Goal: Task Accomplishment & Management: Use online tool/utility

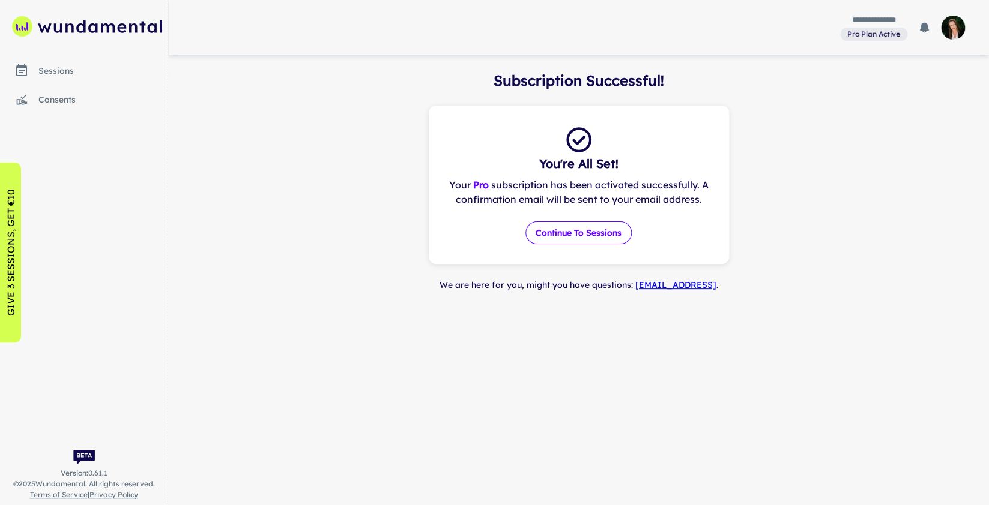
click at [574, 237] on button "Continue to Sessions" at bounding box center [578, 233] width 106 height 23
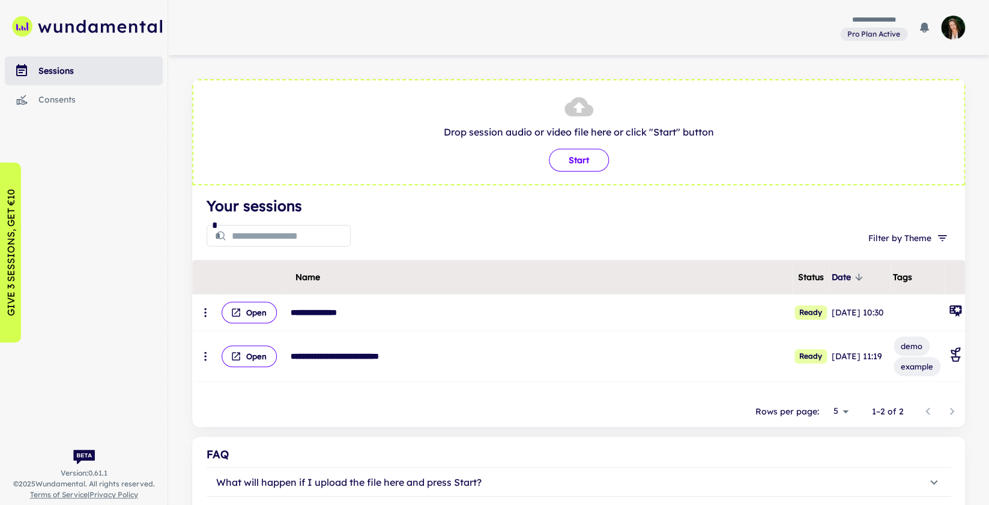
click at [570, 163] on button "Start" at bounding box center [579, 160] width 60 height 23
type input "**********"
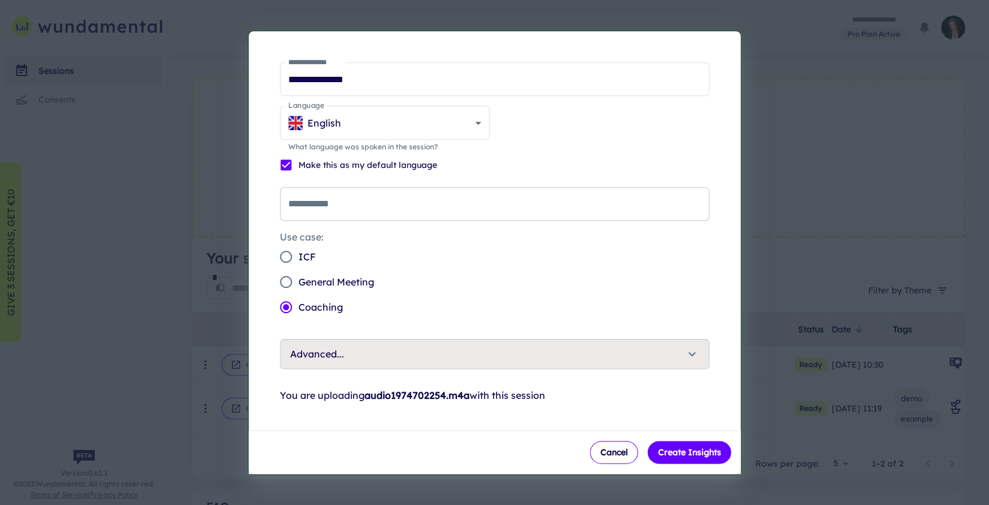
click at [417, 204] on input "**********" at bounding box center [495, 204] width 430 height 34
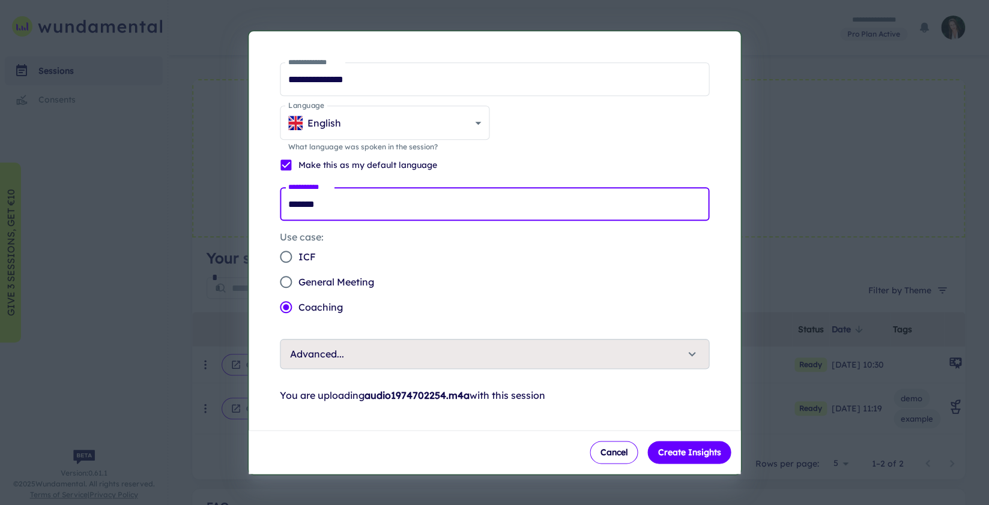
type input "*******"
click at [306, 258] on span "ICF" at bounding box center [306, 257] width 17 height 14
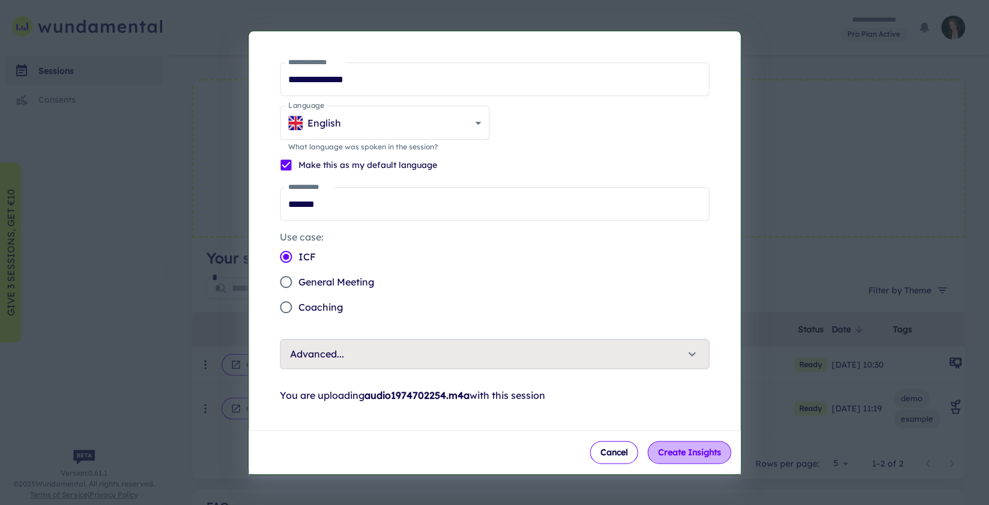
click at [696, 451] on button "Create Insights" at bounding box center [688, 452] width 83 height 23
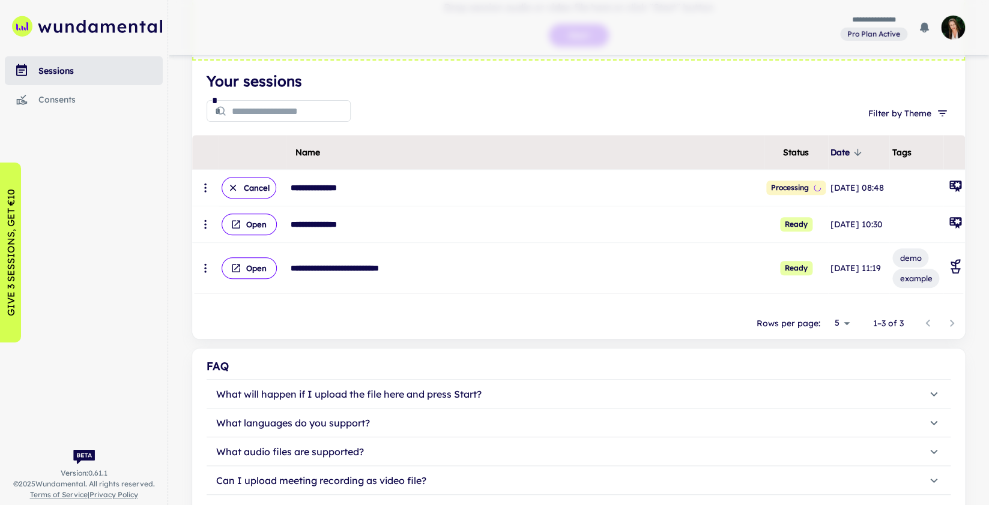
scroll to position [123, 0]
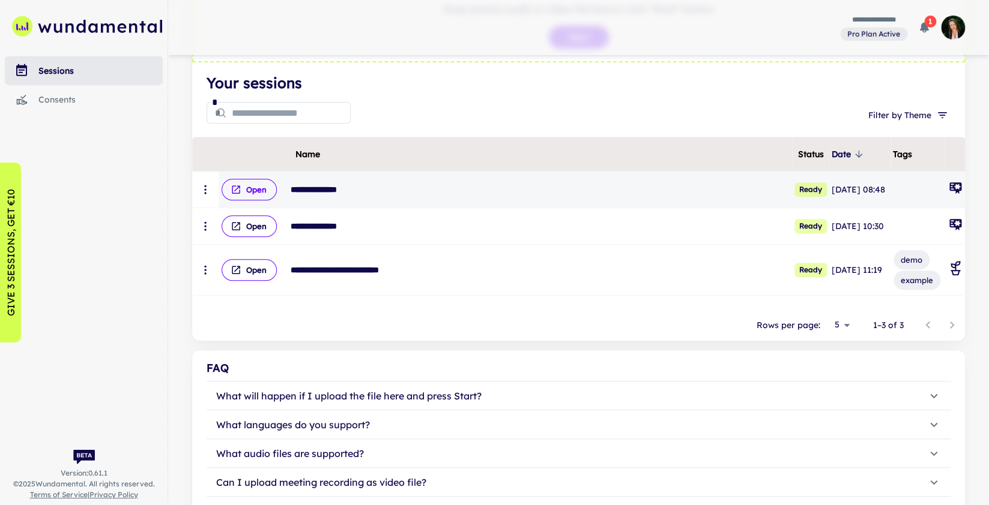
click at [251, 190] on button "Open" at bounding box center [249, 190] width 55 height 22
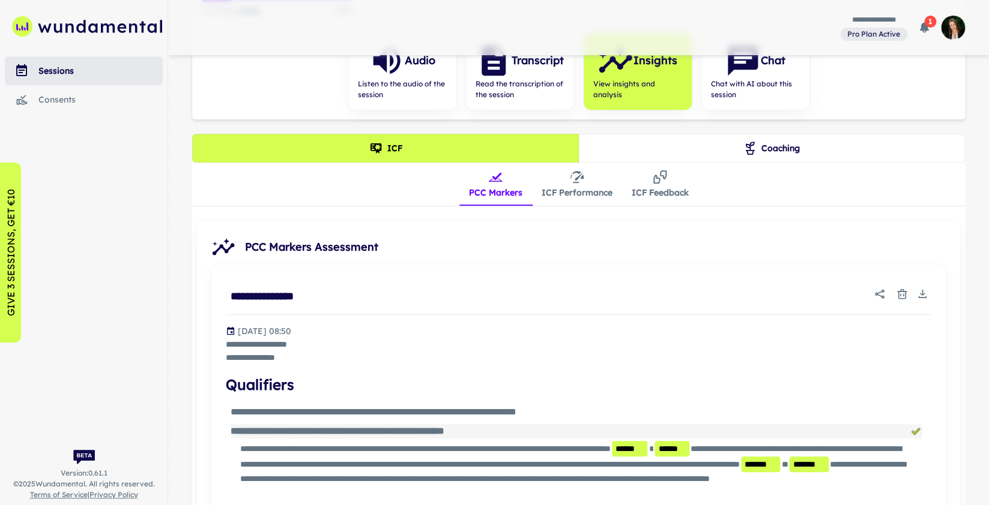
scroll to position [207, 0]
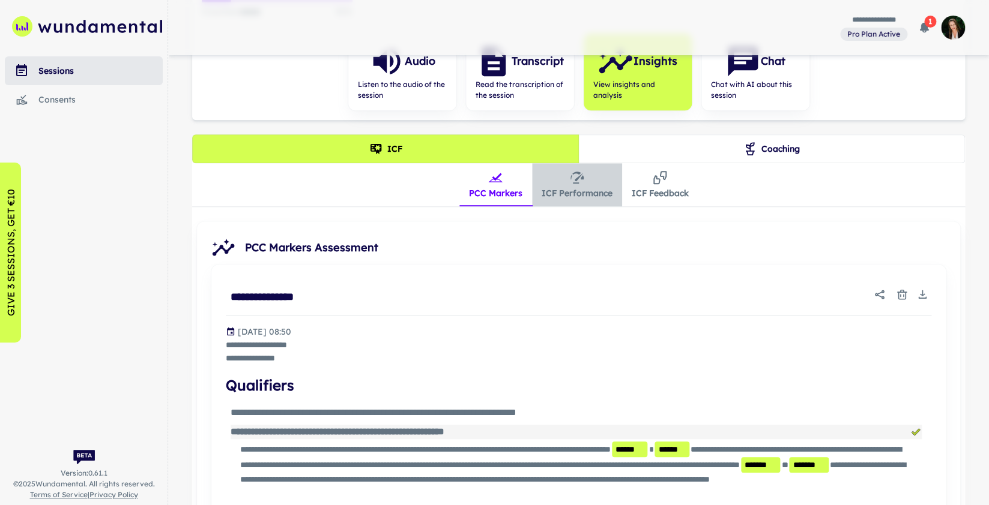
click at [580, 191] on button "ICF Performance" at bounding box center [577, 184] width 90 height 43
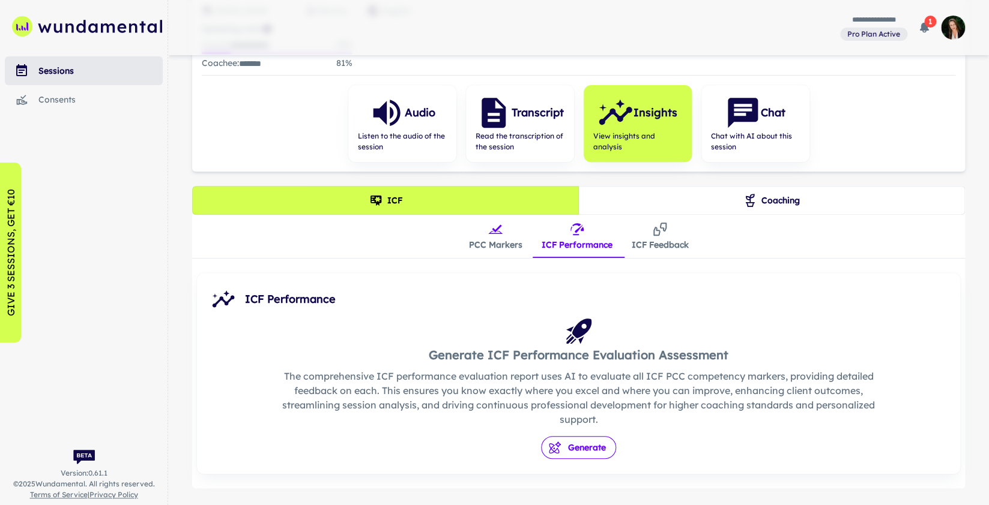
click at [578, 453] on button "Generate" at bounding box center [578, 447] width 75 height 23
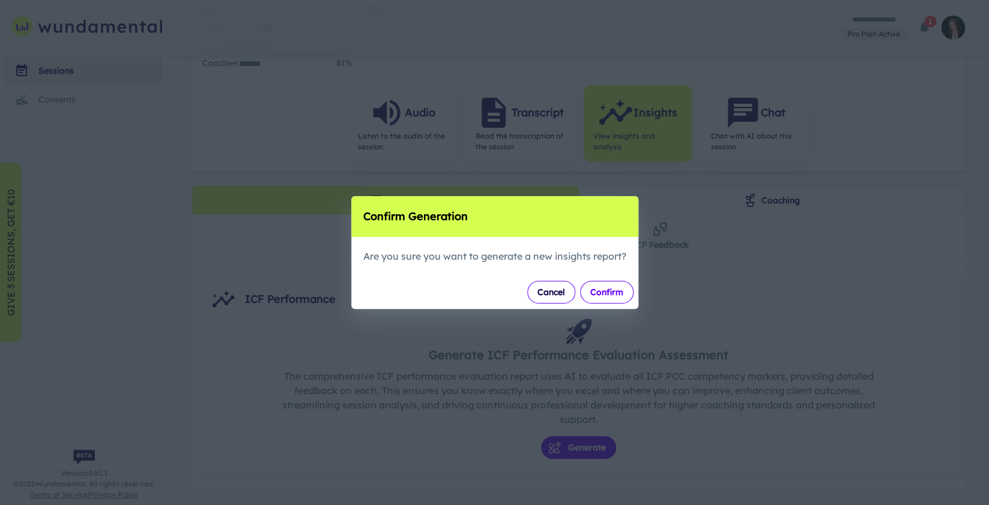
click at [610, 295] on button "Confirm" at bounding box center [606, 292] width 53 height 23
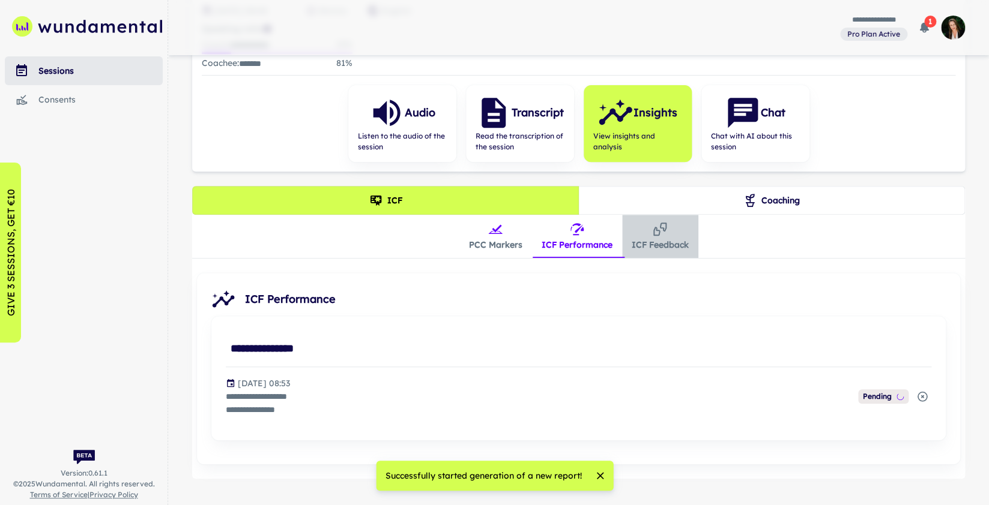
click at [660, 244] on button "ICF Feedback" at bounding box center [660, 236] width 76 height 43
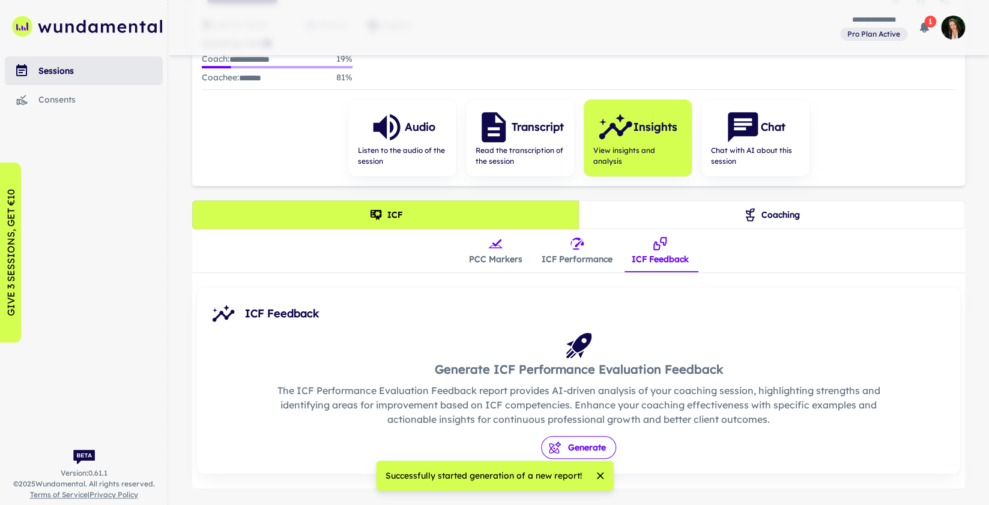
click at [577, 448] on button "Generate" at bounding box center [578, 447] width 75 height 23
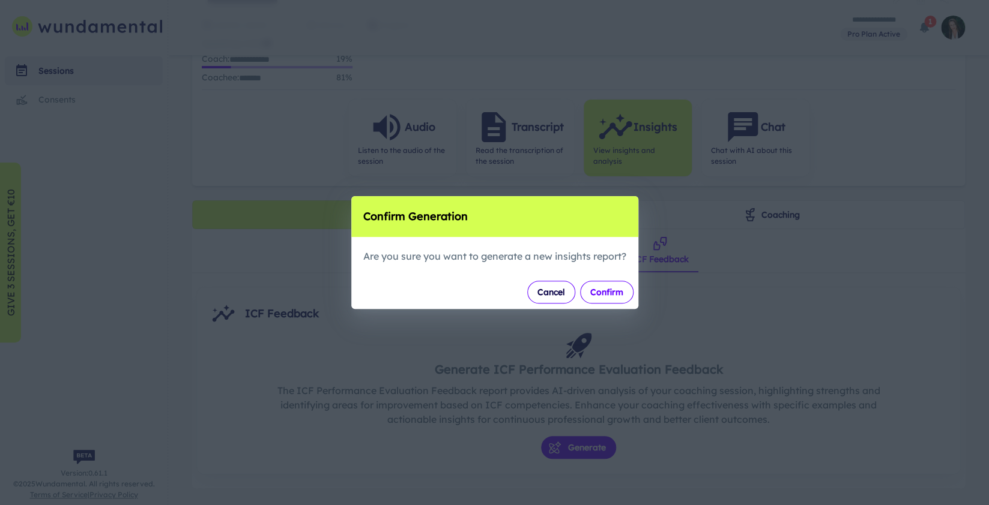
click at [609, 301] on button "Confirm" at bounding box center [606, 292] width 53 height 23
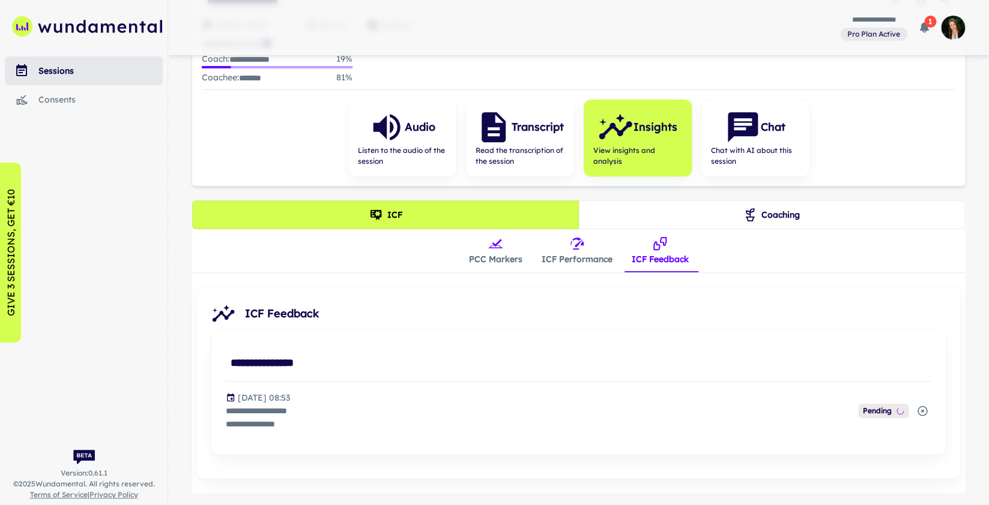
scroll to position [175, 0]
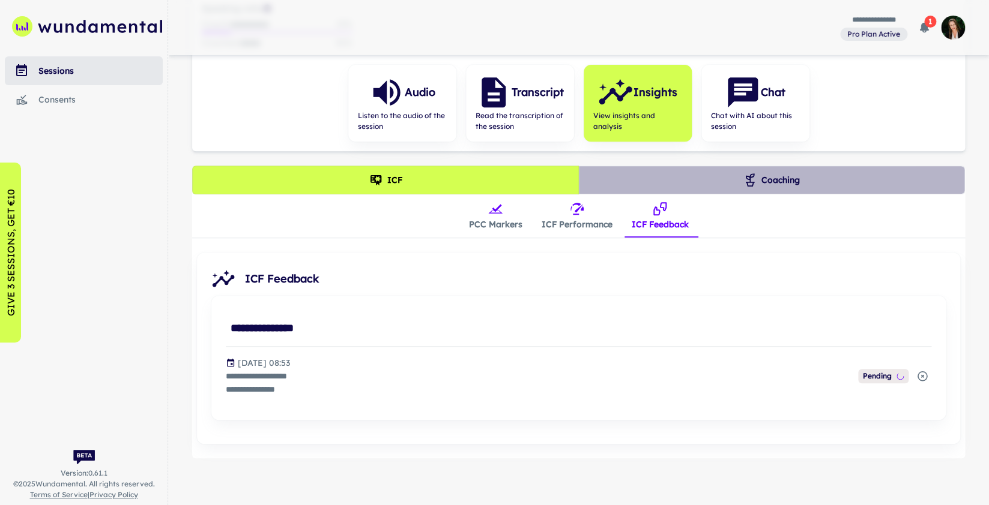
click at [784, 182] on button "Coaching" at bounding box center [771, 180] width 387 height 29
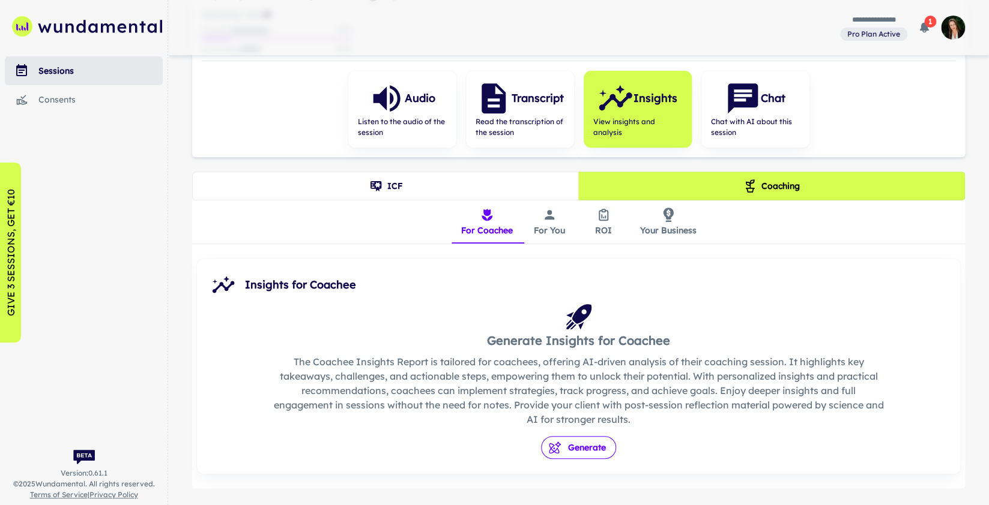
click at [573, 451] on button "Generate" at bounding box center [578, 447] width 75 height 23
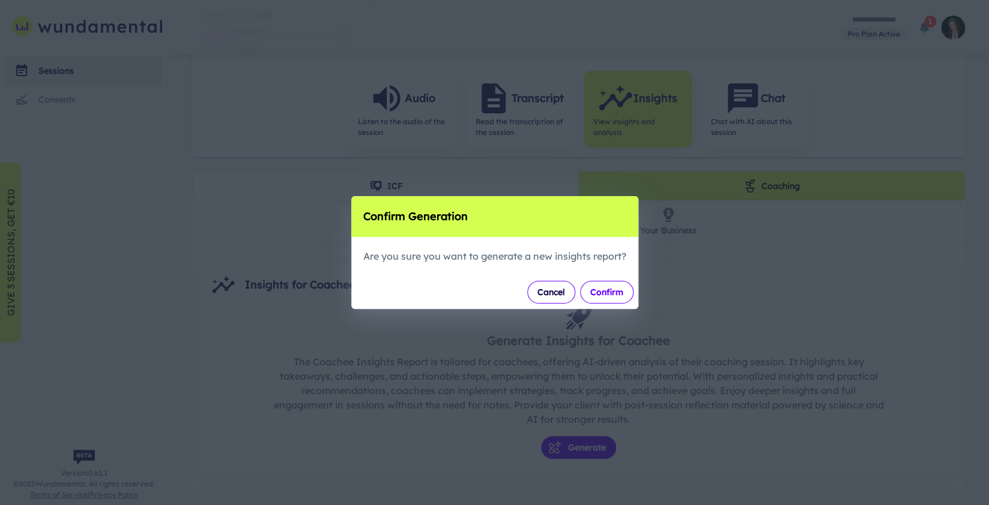
click at [613, 294] on button "Confirm" at bounding box center [606, 292] width 53 height 23
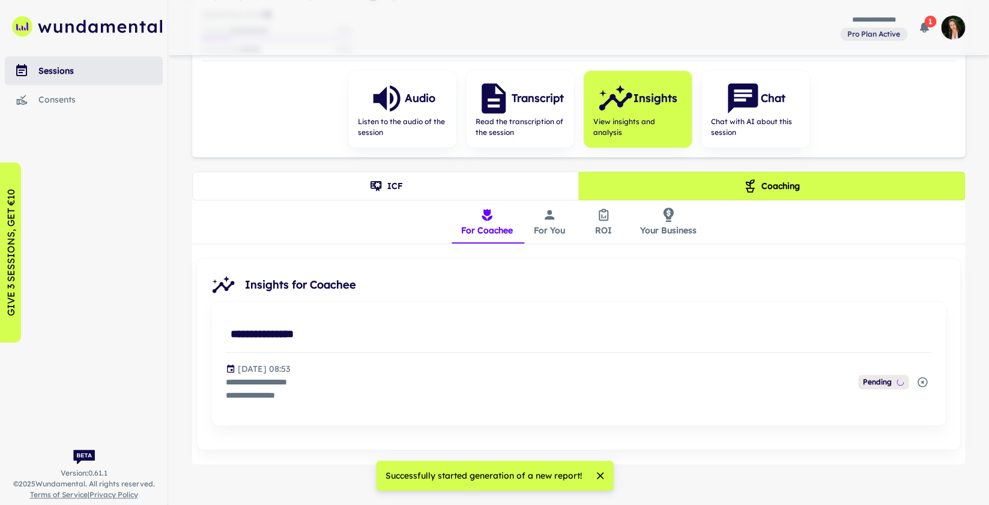
scroll to position [175, 0]
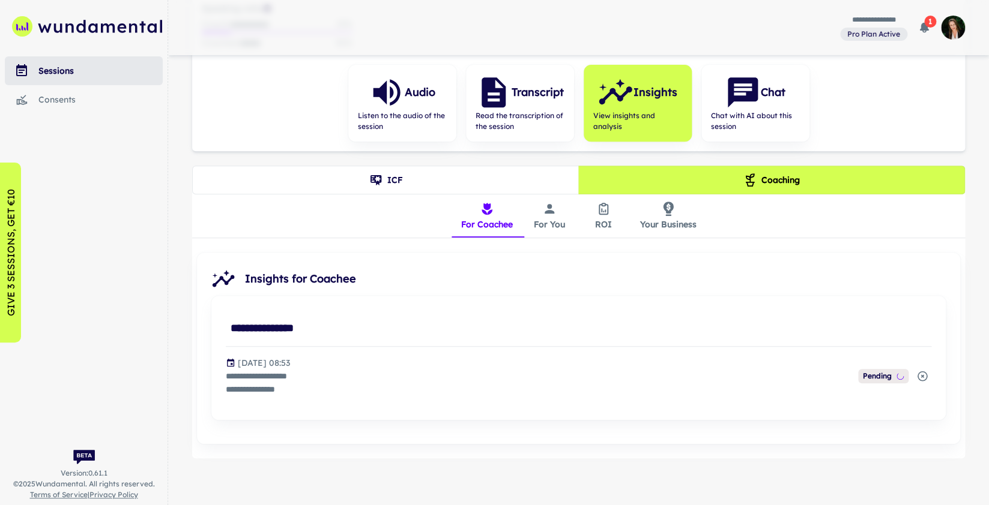
click at [445, 183] on button "ICF" at bounding box center [385, 180] width 387 height 29
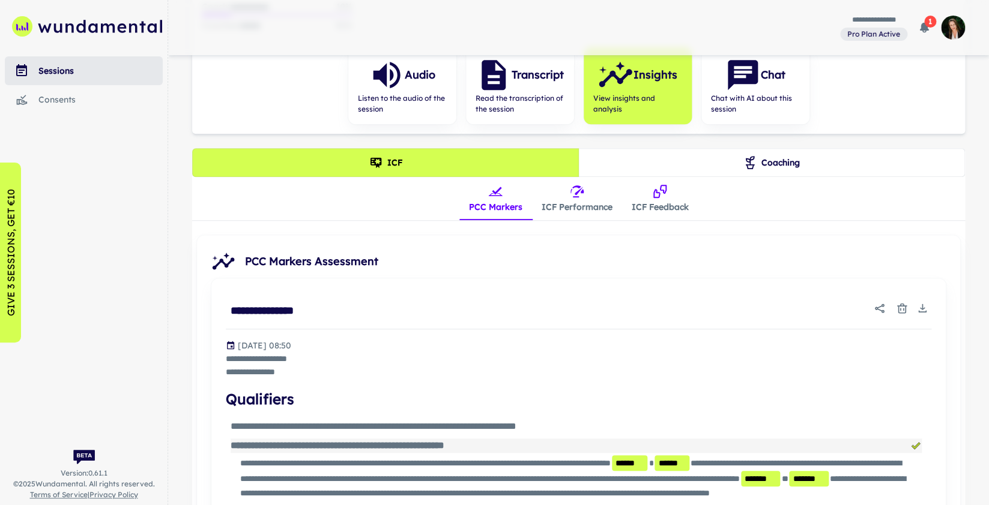
scroll to position [0, 0]
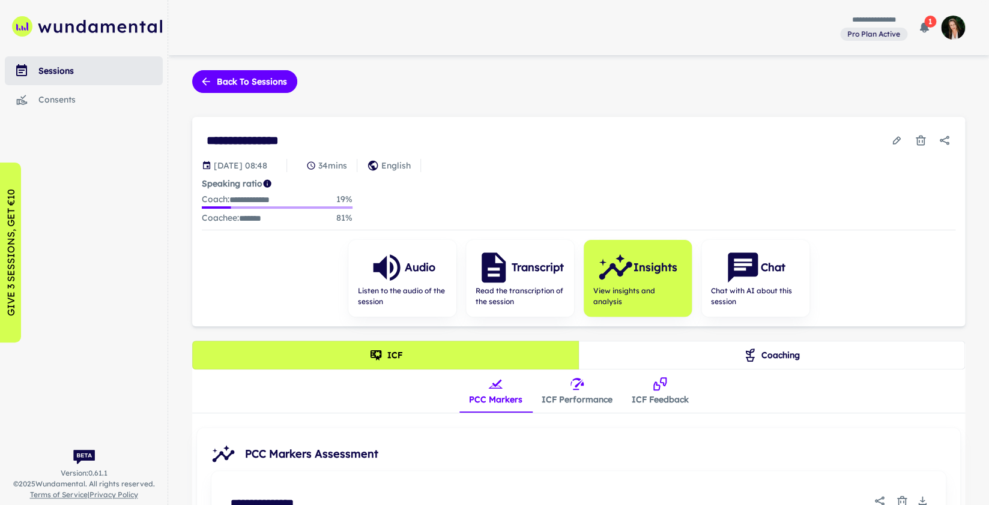
click at [769, 358] on button "Coaching" at bounding box center [771, 355] width 387 height 29
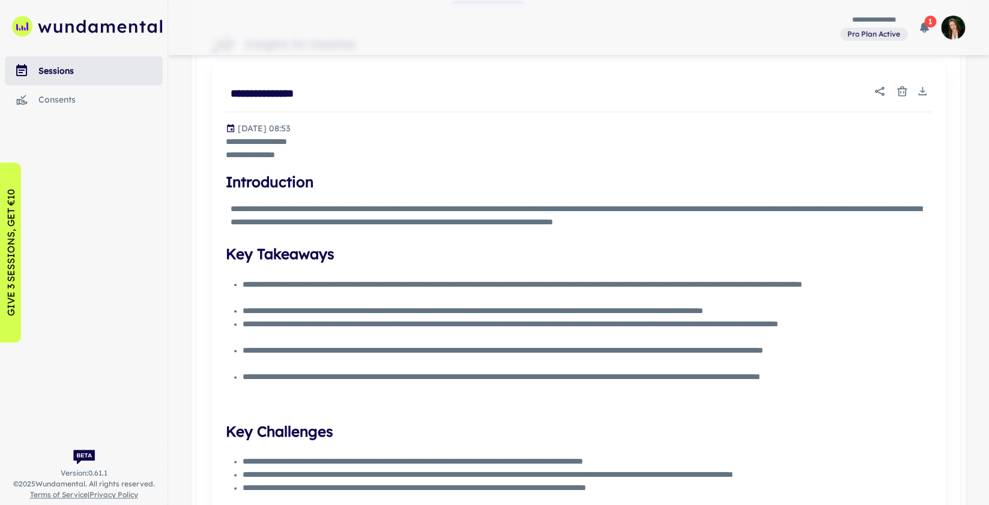
scroll to position [388, 0]
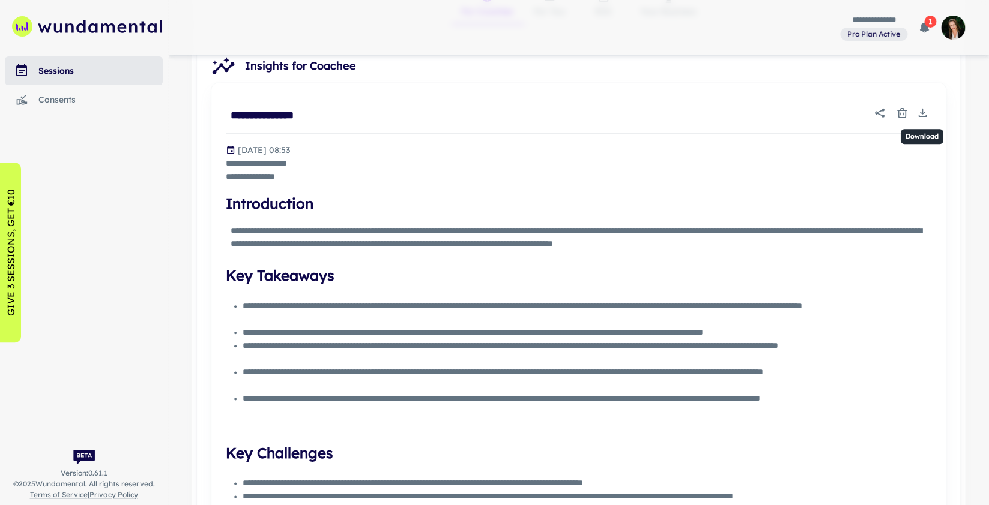
click at [923, 112] on icon "Download" at bounding box center [922, 113] width 5 height 2
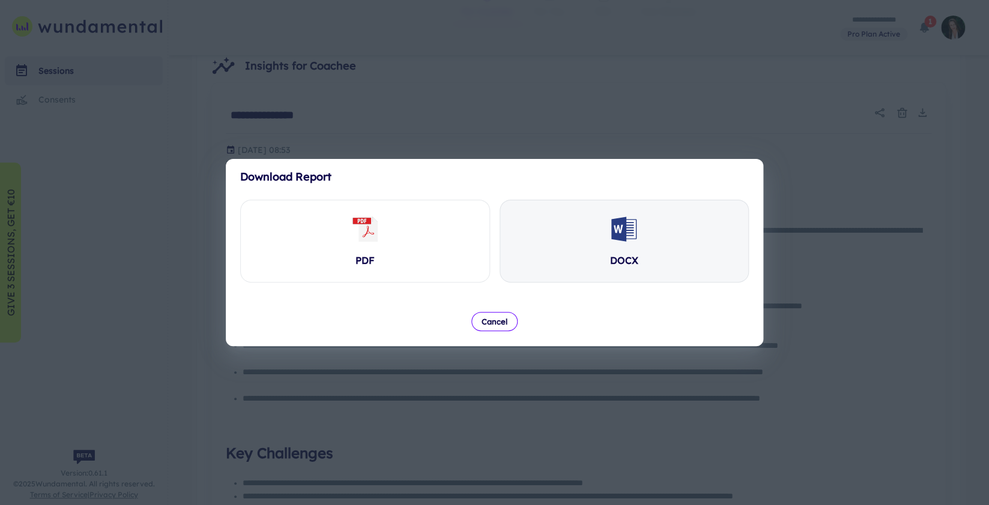
click at [601, 242] on div "DOCX" at bounding box center [624, 242] width 249 height 82
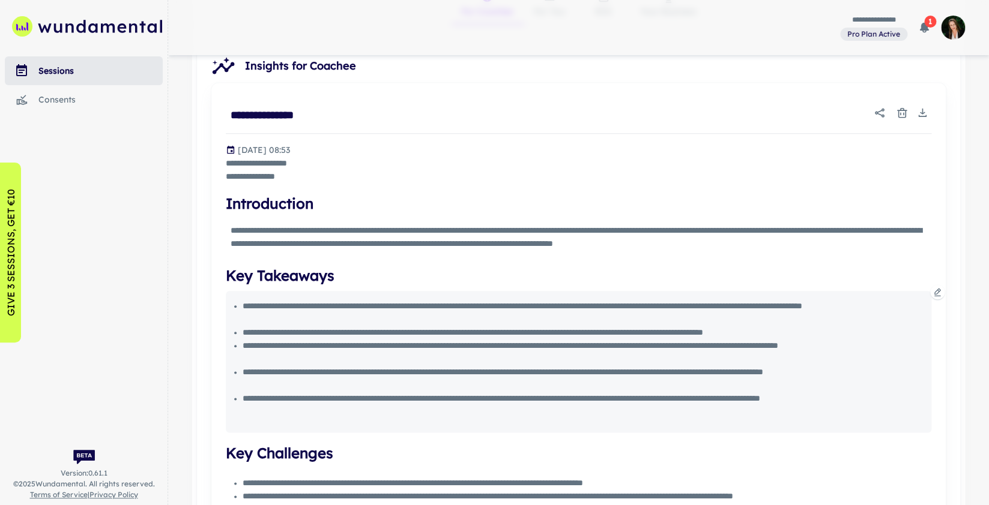
click at [514, 318] on div "**********" at bounding box center [582, 313] width 679 height 26
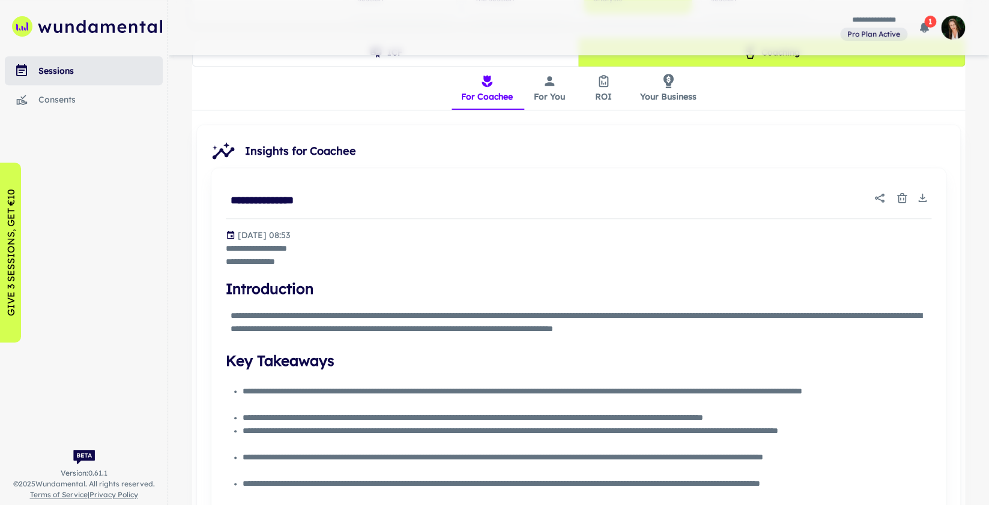
scroll to position [0, 0]
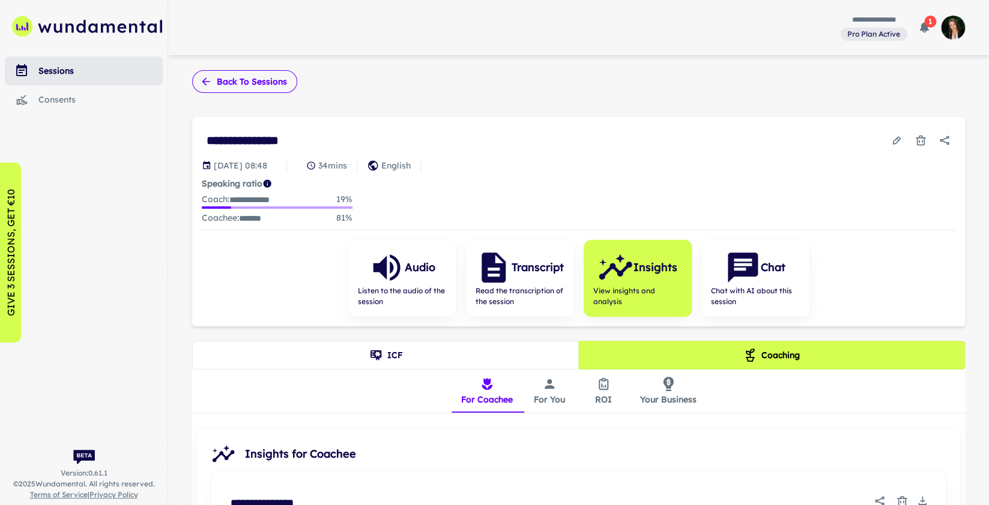
click at [250, 85] on button "Back to sessions" at bounding box center [244, 81] width 105 height 23
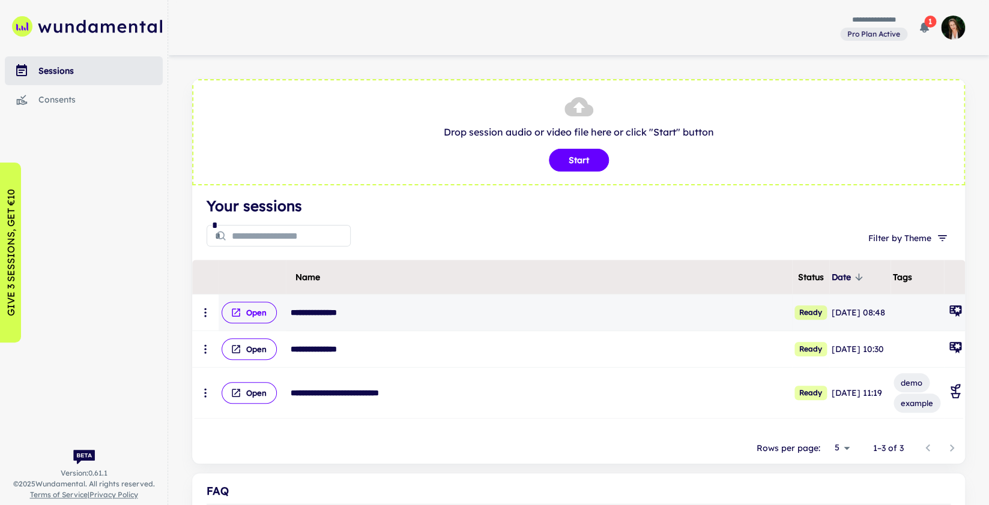
click at [266, 313] on button "Open" at bounding box center [249, 313] width 55 height 22
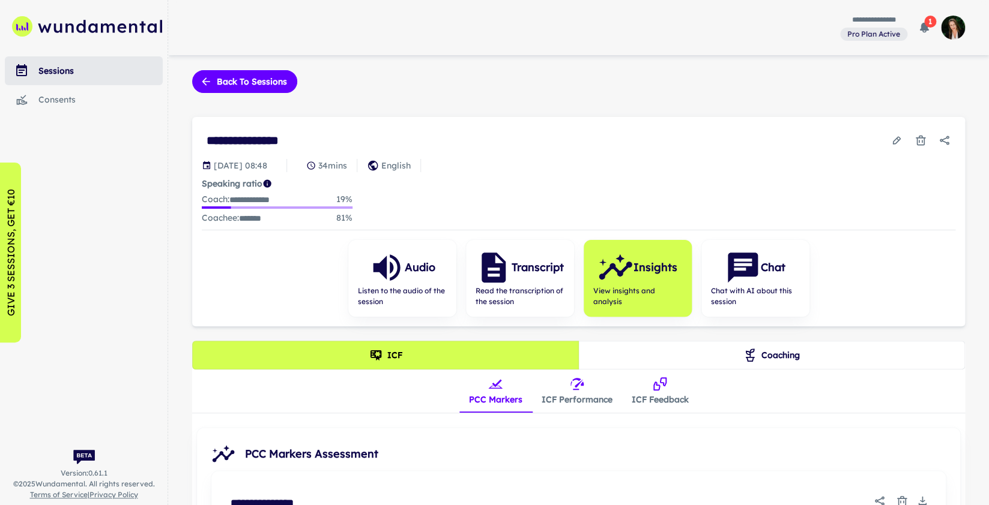
scroll to position [11, 0]
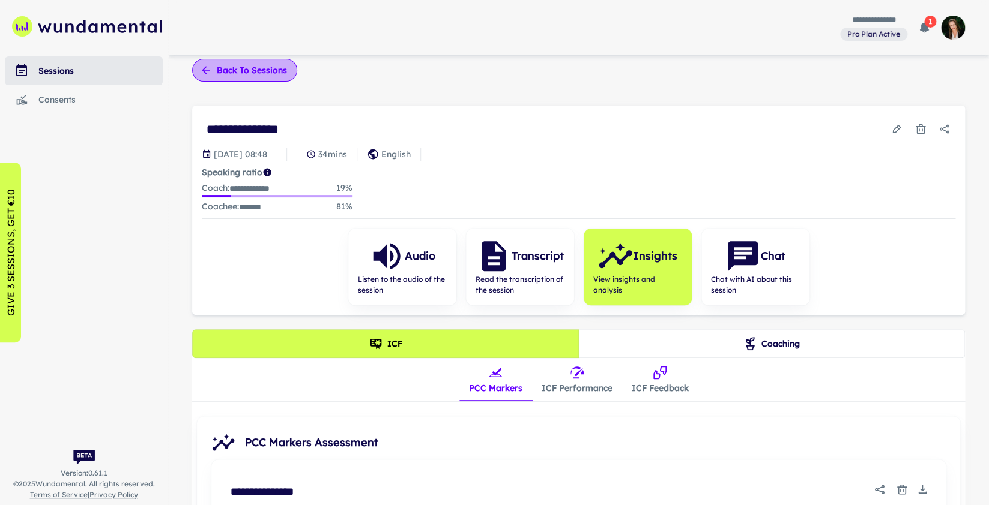
click at [233, 70] on button "Back to sessions" at bounding box center [244, 70] width 105 height 23
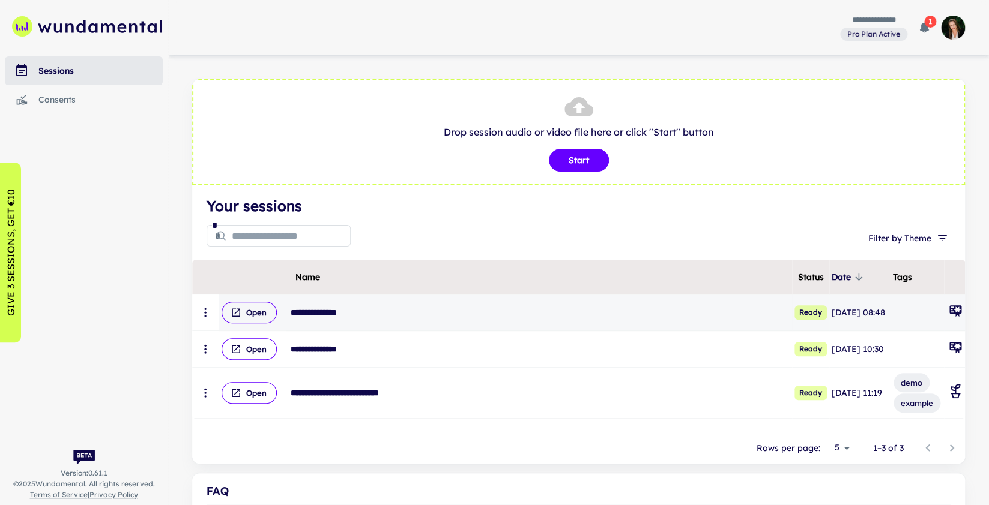
click at [206, 313] on circle "scrollable content" at bounding box center [205, 313] width 2 height 2
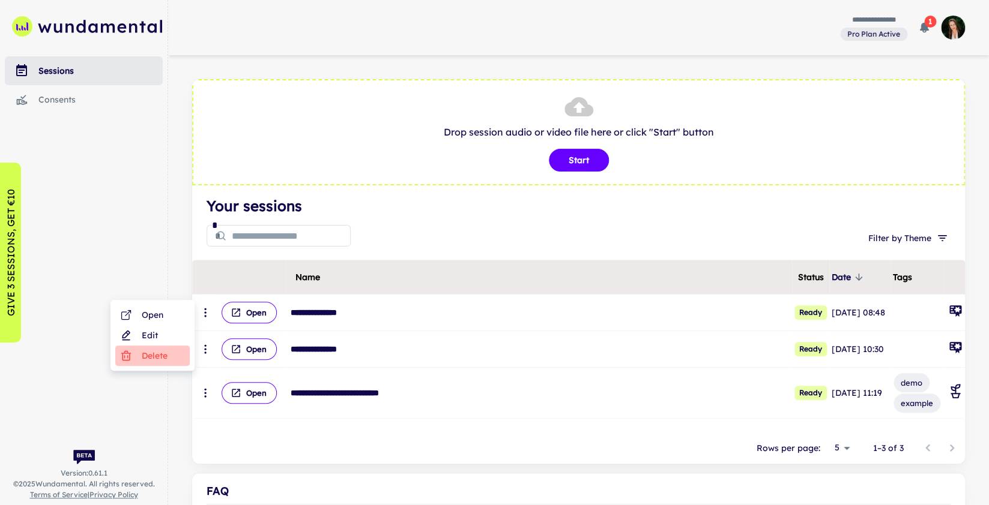
click at [169, 360] on li "Delete" at bounding box center [152, 356] width 74 height 20
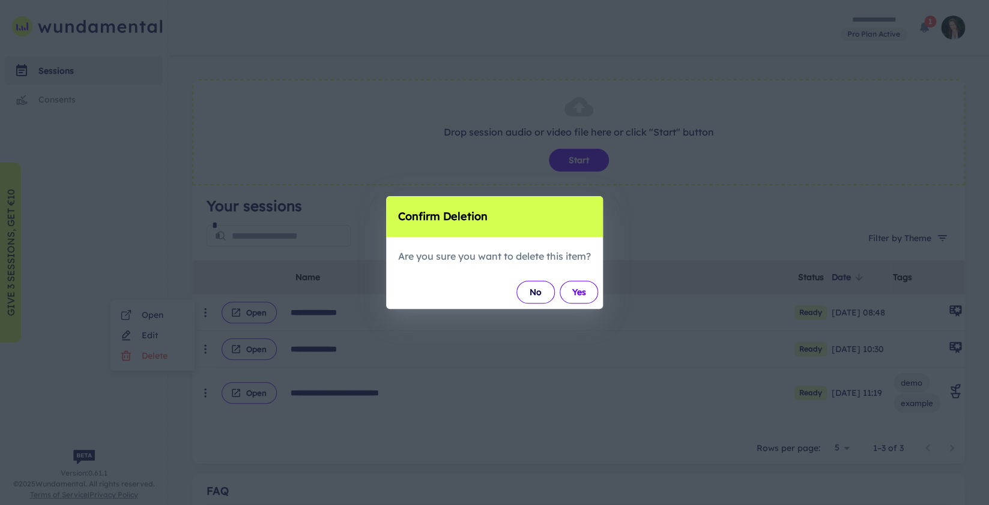
click at [574, 292] on button "Yes" at bounding box center [578, 292] width 38 height 23
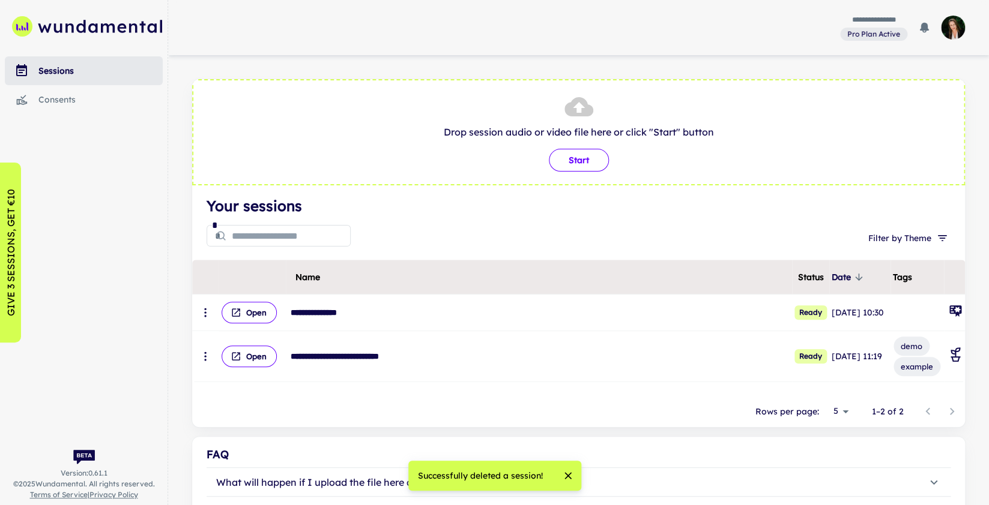
click at [595, 163] on button "Start" at bounding box center [579, 160] width 60 height 23
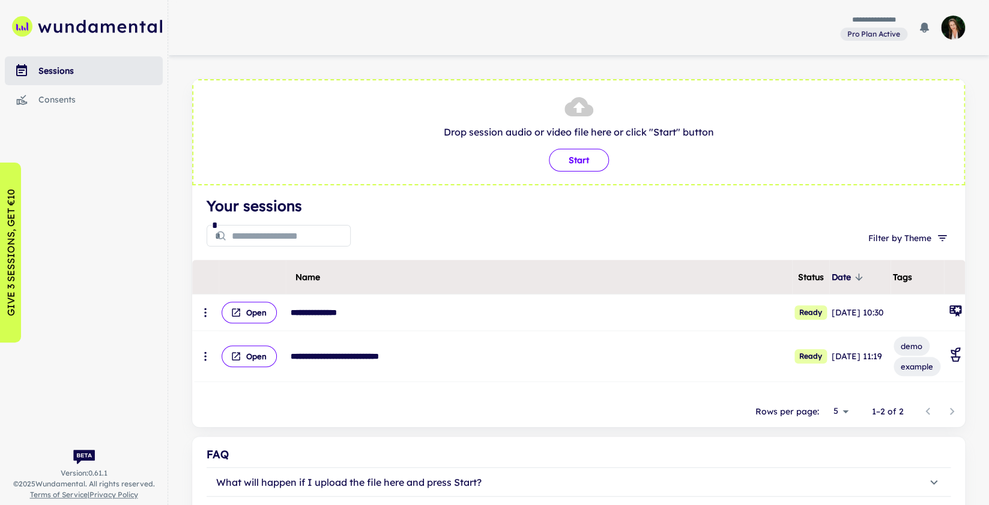
type input "**********"
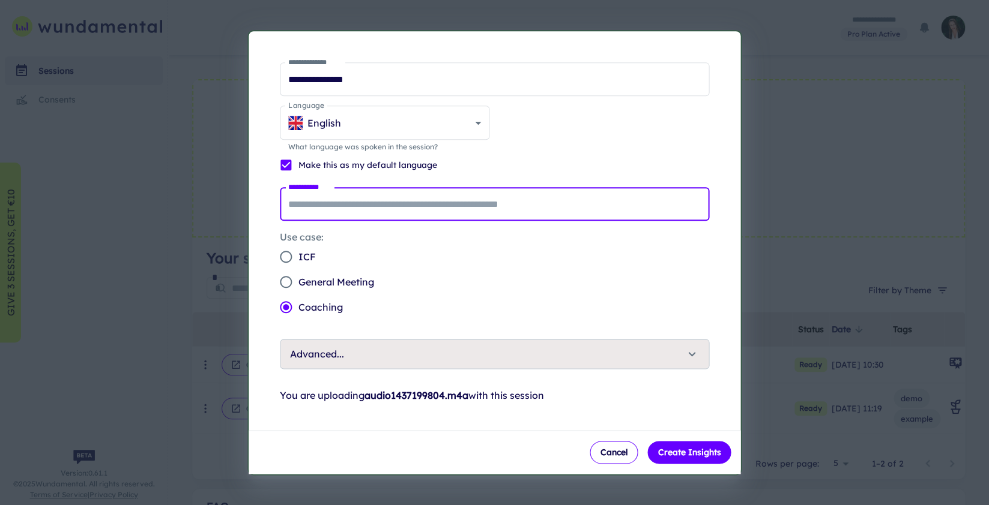
click at [432, 202] on input "**********" at bounding box center [495, 204] width 430 height 34
type input "*******"
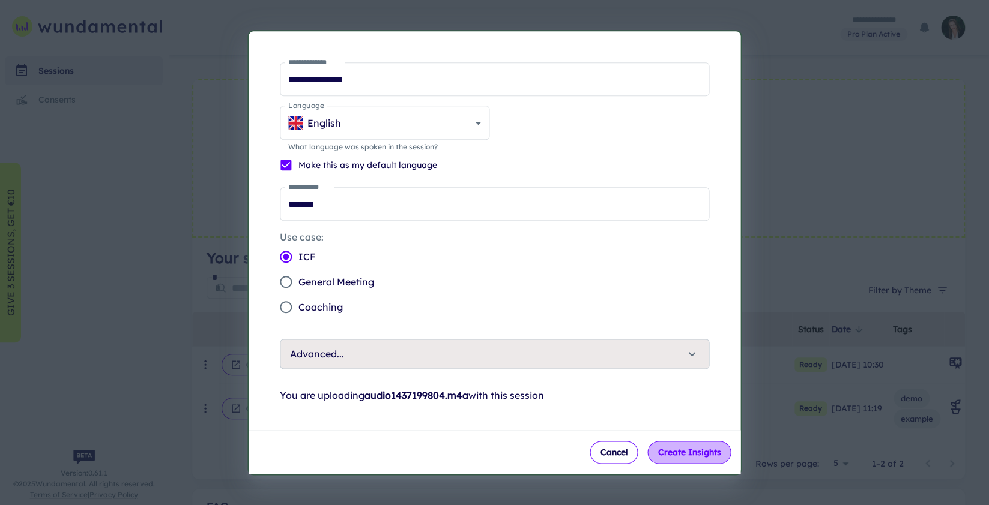
click at [699, 450] on button "Create Insights" at bounding box center [688, 452] width 83 height 23
